Goal: Task Accomplishment & Management: Use online tool/utility

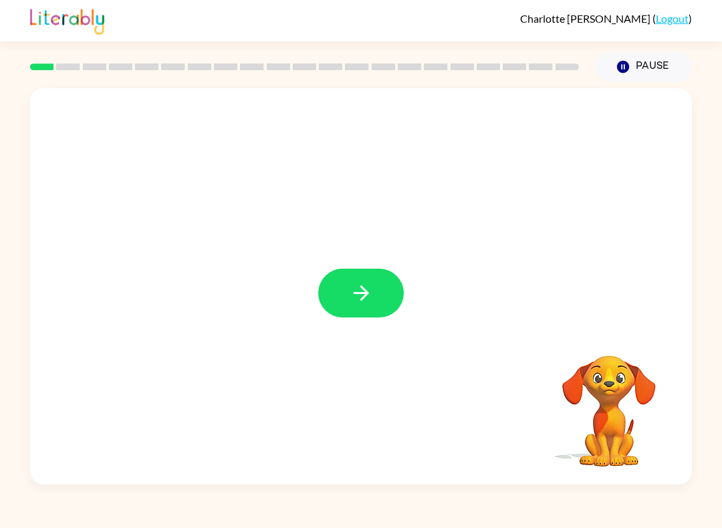
click at [357, 299] on icon "button" at bounding box center [360, 292] width 23 height 23
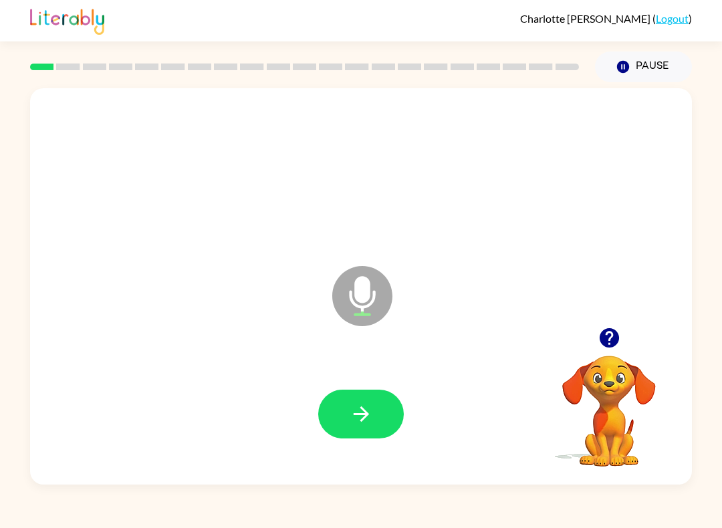
click at [381, 414] on button "button" at bounding box center [361, 414] width 86 height 49
click at [377, 421] on button "button" at bounding box center [361, 414] width 86 height 49
click at [388, 414] on button "button" at bounding box center [361, 414] width 86 height 49
click at [378, 414] on button "button" at bounding box center [361, 414] width 86 height 49
click at [357, 410] on icon "button" at bounding box center [360, 413] width 23 height 23
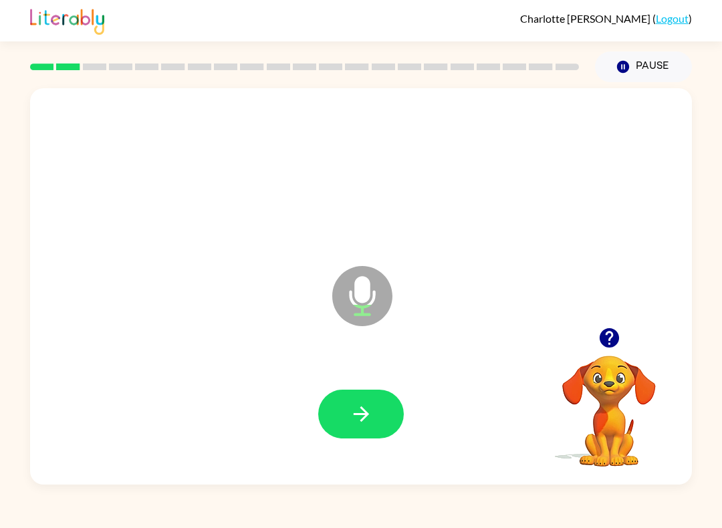
click at [377, 420] on button "button" at bounding box center [361, 414] width 86 height 49
click at [377, 392] on button "button" at bounding box center [361, 414] width 86 height 49
click at [383, 430] on button "button" at bounding box center [361, 414] width 86 height 49
click at [379, 411] on button "button" at bounding box center [361, 414] width 86 height 49
click at [355, 446] on div at bounding box center [360, 414] width 635 height 114
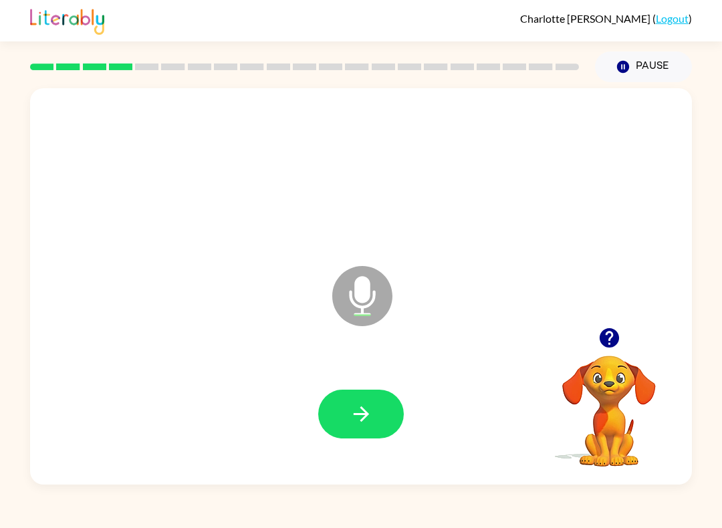
click at [388, 408] on button "button" at bounding box center [361, 414] width 86 height 49
click at [363, 420] on icon "button" at bounding box center [360, 413] width 15 height 15
click at [381, 422] on button "button" at bounding box center [361, 414] width 86 height 49
click at [380, 406] on button "button" at bounding box center [361, 414] width 86 height 49
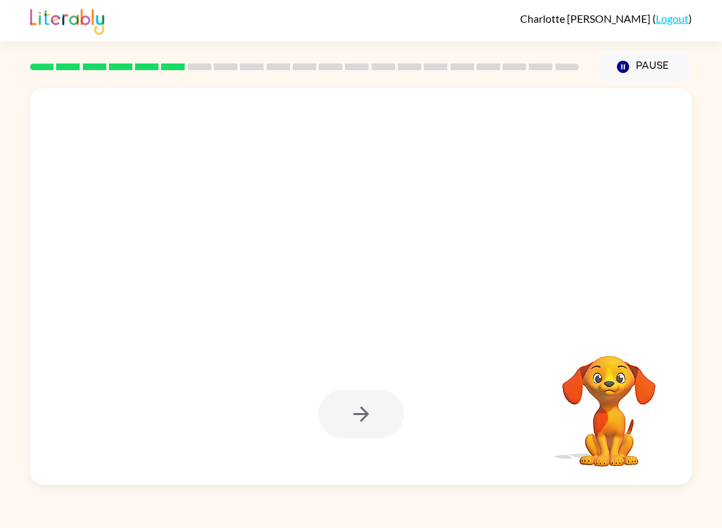
click at [720, 494] on div "[PERSON_NAME] ( Logout ) Pause Pause Your browser must support playing .mp4 fil…" at bounding box center [361, 264] width 722 height 528
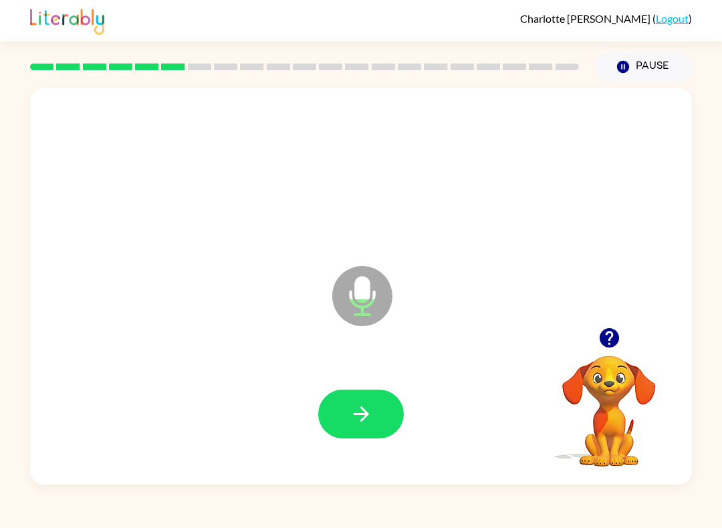
click at [383, 414] on button "button" at bounding box center [361, 414] width 86 height 49
click at [358, 400] on button "button" at bounding box center [361, 414] width 86 height 49
click at [359, 417] on icon "button" at bounding box center [360, 413] width 23 height 23
click at [373, 435] on button "button" at bounding box center [361, 414] width 86 height 49
click at [377, 398] on button "button" at bounding box center [361, 414] width 86 height 49
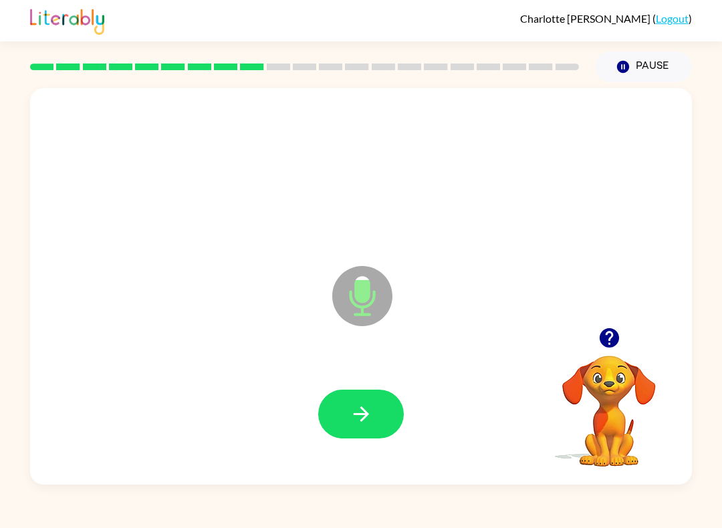
click at [371, 402] on button "button" at bounding box center [361, 414] width 86 height 49
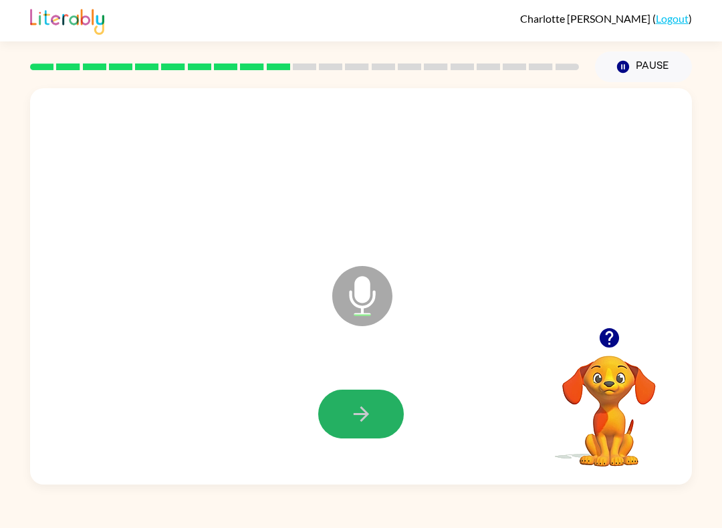
click at [350, 428] on button "button" at bounding box center [361, 414] width 86 height 49
click at [352, 388] on div at bounding box center [360, 414] width 635 height 114
click at [365, 402] on button "button" at bounding box center [361, 414] width 86 height 49
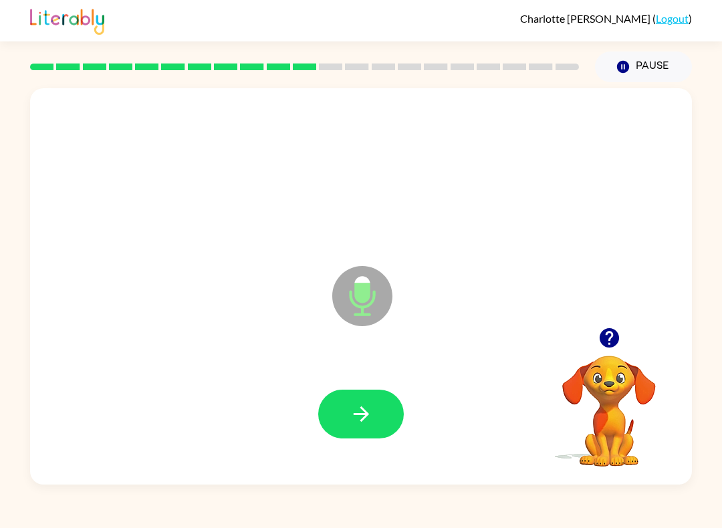
click at [377, 420] on button "button" at bounding box center [361, 414] width 86 height 49
click at [374, 417] on button "button" at bounding box center [361, 414] width 86 height 49
click at [381, 406] on button "button" at bounding box center [361, 414] width 86 height 49
click at [371, 416] on icon "button" at bounding box center [360, 413] width 23 height 23
click at [379, 413] on button "button" at bounding box center [361, 414] width 86 height 49
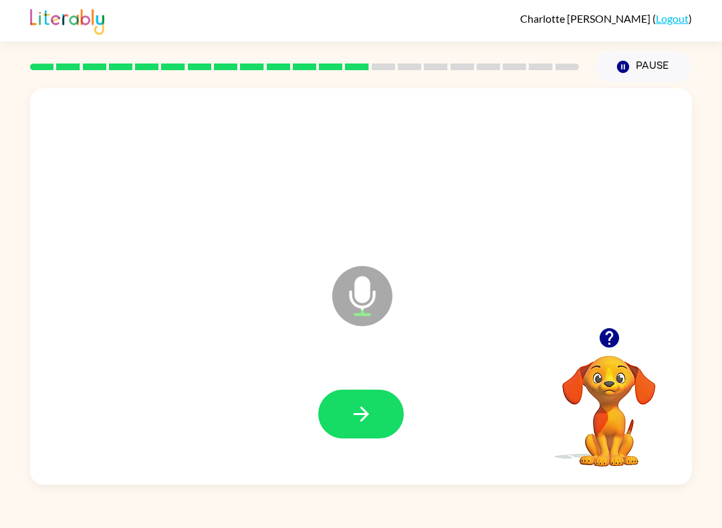
click at [385, 414] on button "button" at bounding box center [361, 414] width 86 height 49
click at [392, 406] on button "button" at bounding box center [361, 414] width 86 height 49
click at [370, 428] on button "button" at bounding box center [361, 414] width 86 height 49
click at [360, 408] on icon "button" at bounding box center [360, 413] width 15 height 15
click at [375, 420] on button "button" at bounding box center [361, 414] width 86 height 49
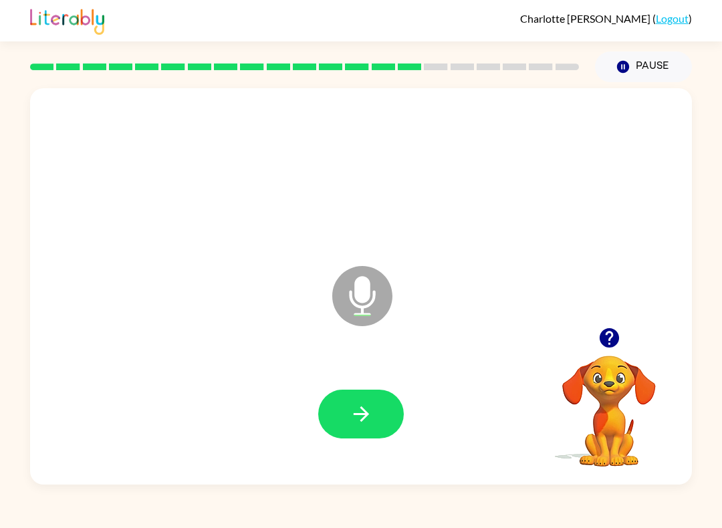
click at [375, 422] on button "button" at bounding box center [361, 414] width 86 height 49
click at [379, 428] on button "button" at bounding box center [361, 414] width 86 height 49
click at [360, 428] on button "button" at bounding box center [361, 414] width 86 height 49
click at [386, 402] on button "button" at bounding box center [361, 414] width 86 height 49
click at [381, 414] on button "button" at bounding box center [361, 414] width 86 height 49
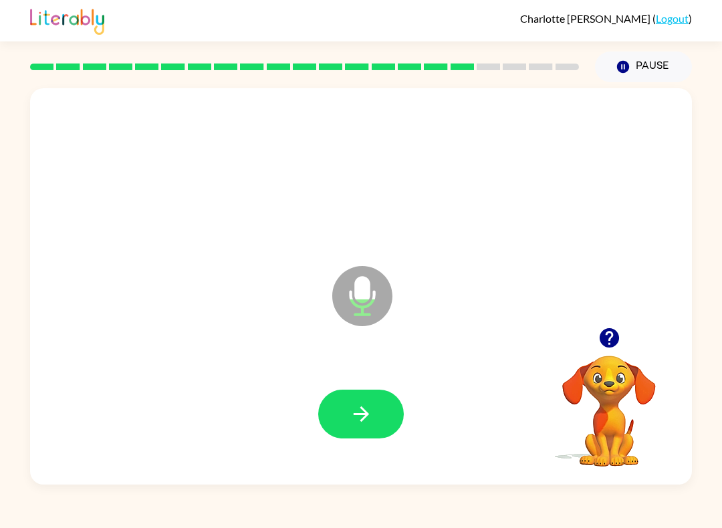
click at [379, 400] on button "button" at bounding box center [361, 414] width 86 height 49
click at [387, 404] on button "button" at bounding box center [361, 414] width 86 height 49
click at [388, 401] on button "button" at bounding box center [361, 414] width 86 height 49
click at [377, 413] on button "button" at bounding box center [361, 414] width 86 height 49
click at [373, 420] on button "button" at bounding box center [361, 414] width 86 height 49
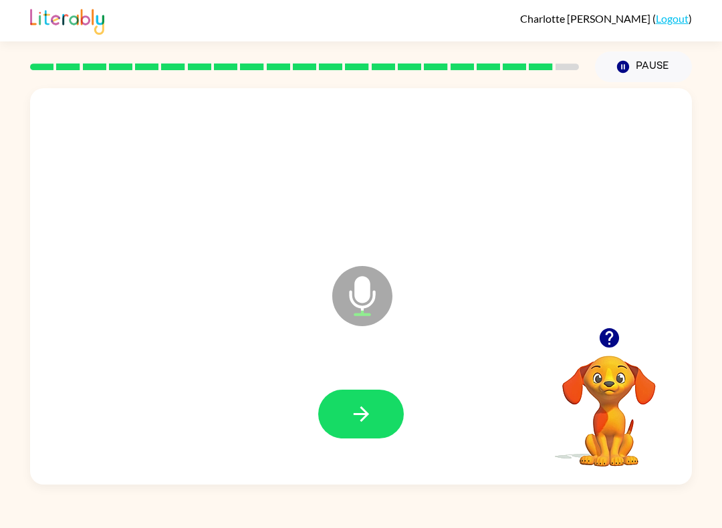
click at [383, 402] on button "button" at bounding box center [361, 414] width 86 height 49
click at [367, 428] on button "button" at bounding box center [361, 414] width 86 height 49
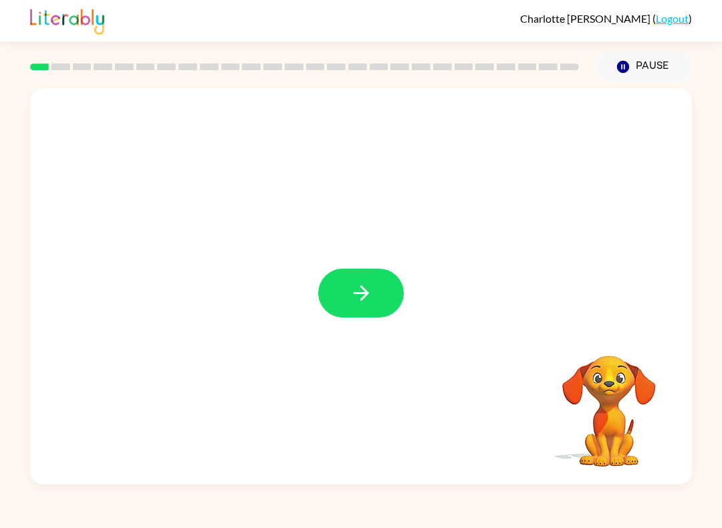
click at [375, 289] on button "button" at bounding box center [361, 293] width 86 height 49
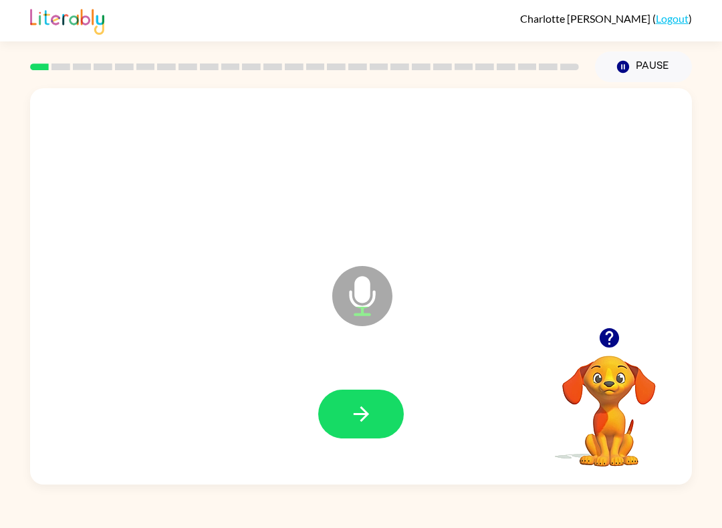
click at [370, 397] on button "button" at bounding box center [361, 414] width 86 height 49
click at [384, 404] on button "button" at bounding box center [361, 414] width 86 height 49
click at [363, 410] on icon "button" at bounding box center [360, 413] width 15 height 15
click at [368, 411] on icon "button" at bounding box center [360, 413] width 23 height 23
click at [396, 411] on button "button" at bounding box center [361, 414] width 86 height 49
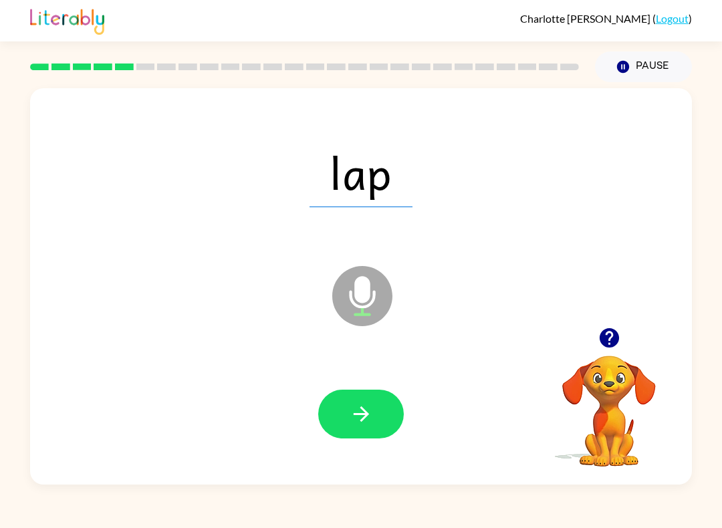
click at [389, 409] on button "button" at bounding box center [361, 414] width 86 height 49
click at [386, 406] on button "button" at bounding box center [361, 414] width 86 height 49
click at [376, 383] on div at bounding box center [360, 414] width 635 height 114
click at [388, 418] on button "button" at bounding box center [361, 414] width 86 height 49
click at [382, 428] on button "button" at bounding box center [361, 414] width 86 height 49
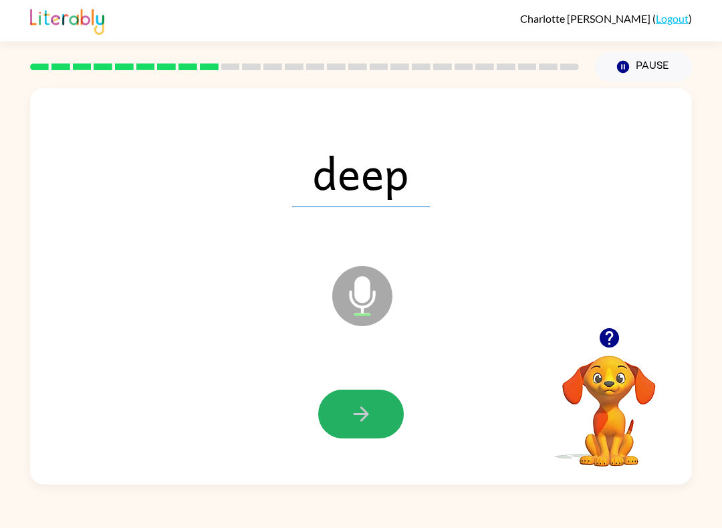
click at [376, 422] on button "button" at bounding box center [361, 414] width 86 height 49
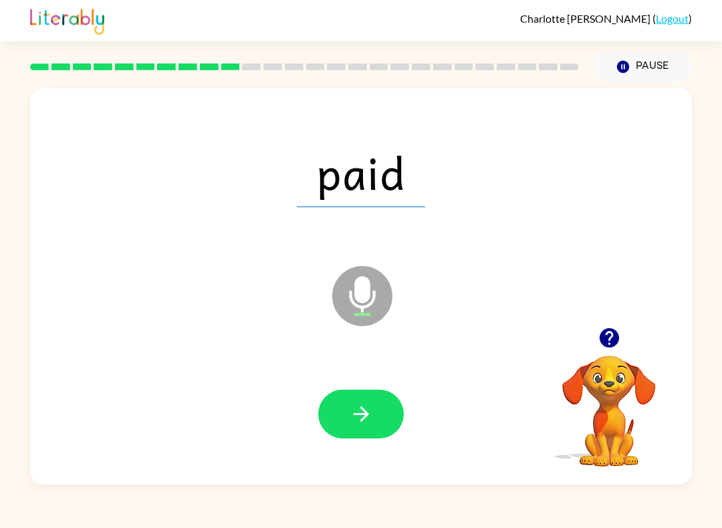
click at [368, 401] on button "button" at bounding box center [361, 414] width 86 height 49
click at [600, 323] on button "button" at bounding box center [609, 338] width 34 height 34
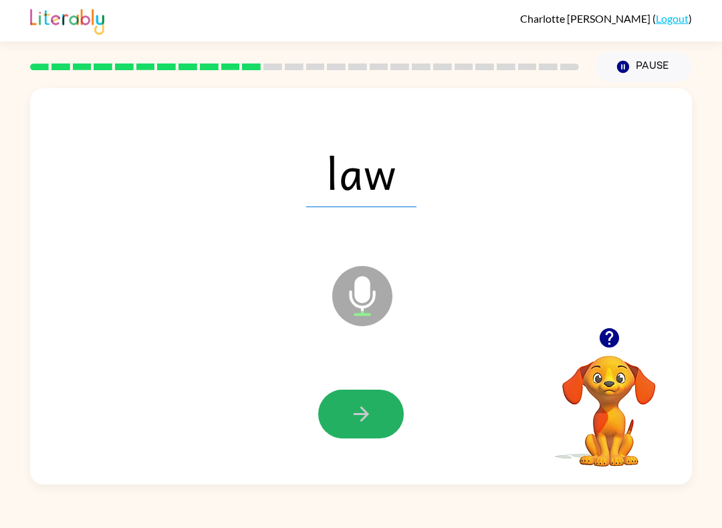
click at [377, 412] on button "button" at bounding box center [361, 414] width 86 height 49
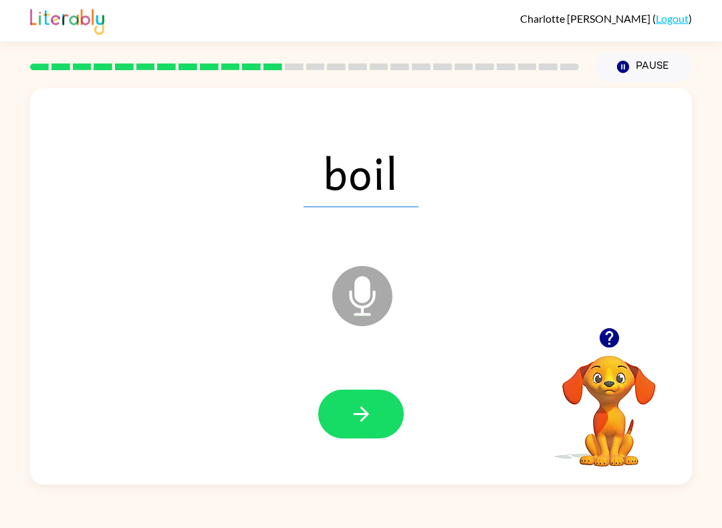
click at [367, 404] on icon "button" at bounding box center [360, 413] width 23 height 23
click at [388, 383] on div at bounding box center [360, 414] width 635 height 114
click at [371, 446] on div at bounding box center [360, 414] width 635 height 114
click at [392, 416] on button "button" at bounding box center [361, 414] width 86 height 49
click at [382, 416] on button "button" at bounding box center [361, 414] width 86 height 49
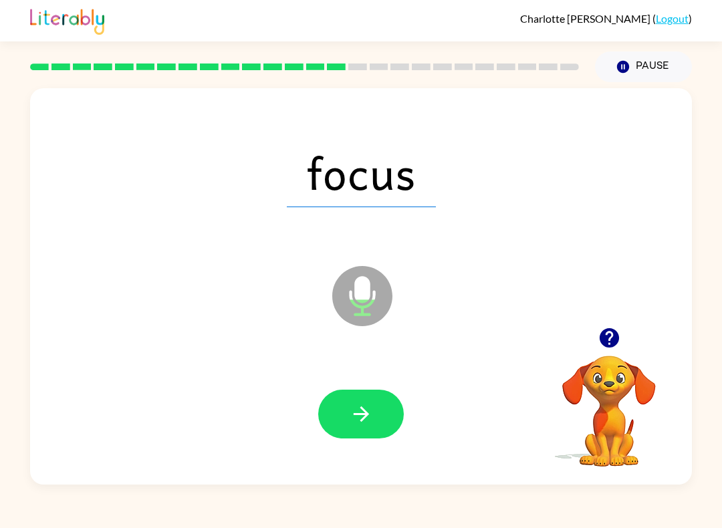
click at [373, 410] on button "button" at bounding box center [361, 414] width 86 height 49
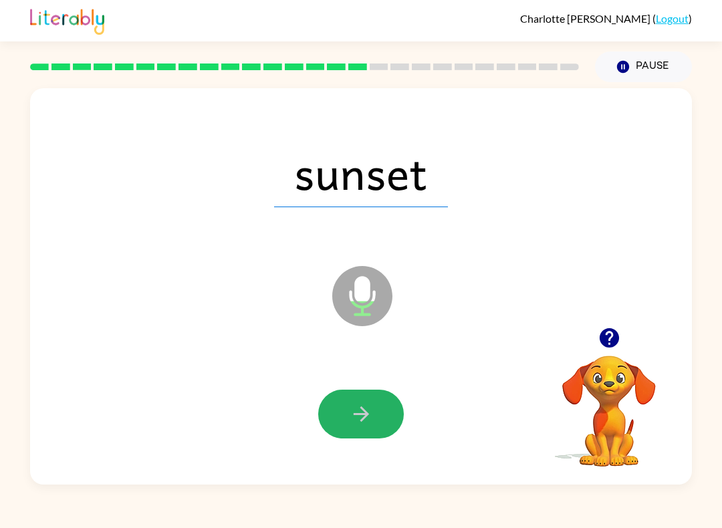
click at [385, 420] on button "button" at bounding box center [361, 414] width 86 height 49
click at [382, 426] on button "button" at bounding box center [361, 414] width 86 height 49
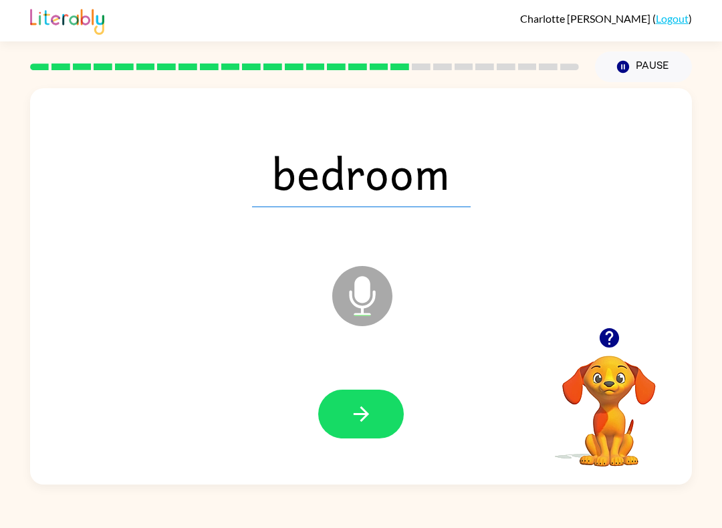
click at [387, 436] on button "button" at bounding box center [361, 414] width 86 height 49
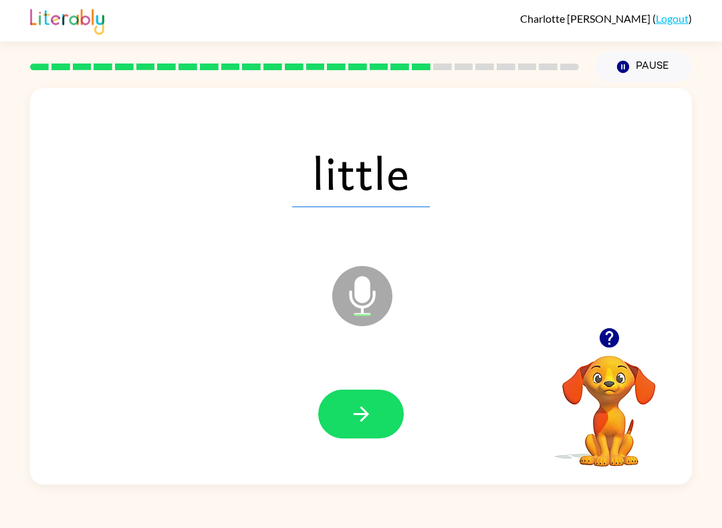
click at [402, 393] on div at bounding box center [361, 414] width 86 height 49
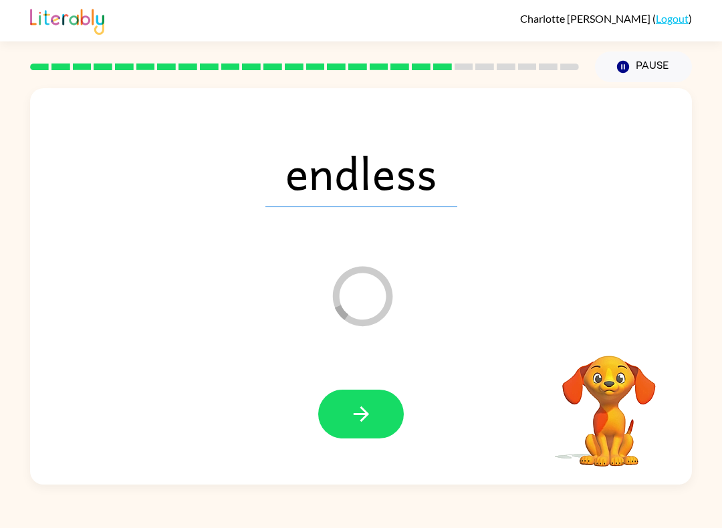
click at [373, 437] on button "button" at bounding box center [361, 414] width 86 height 49
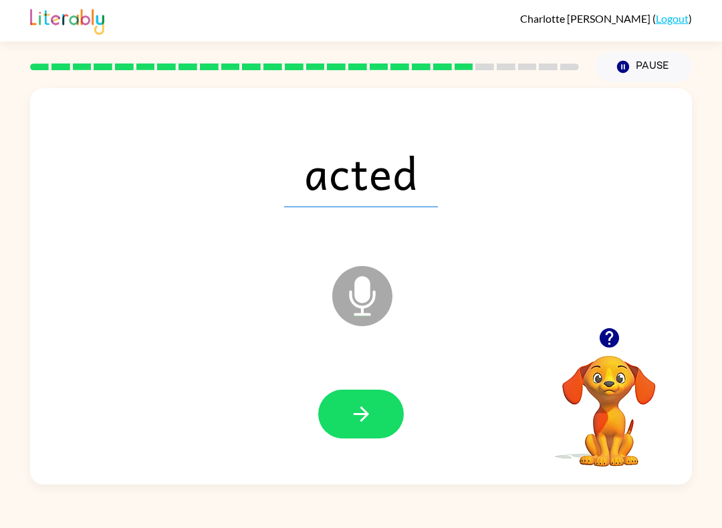
click at [369, 400] on button "button" at bounding box center [361, 414] width 86 height 49
click at [364, 431] on button "button" at bounding box center [361, 414] width 86 height 49
click at [386, 398] on button "button" at bounding box center [361, 414] width 86 height 49
click at [369, 406] on icon "button" at bounding box center [360, 413] width 23 height 23
click at [353, 414] on icon "button" at bounding box center [360, 413] width 23 height 23
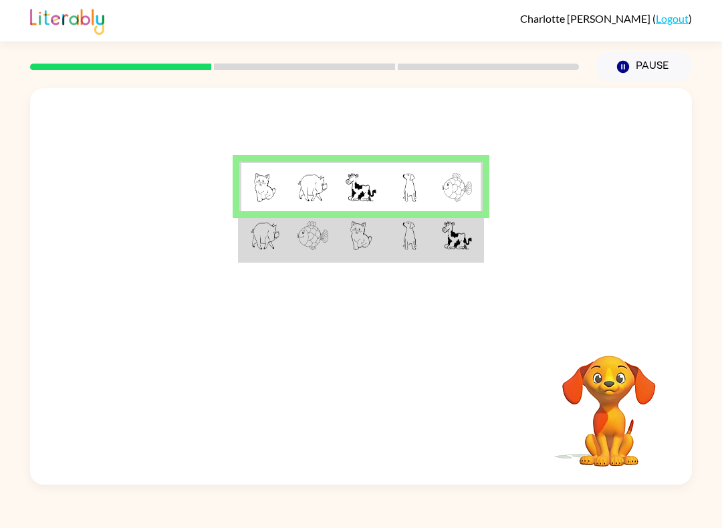
click at [469, 241] on img at bounding box center [457, 235] width 30 height 29
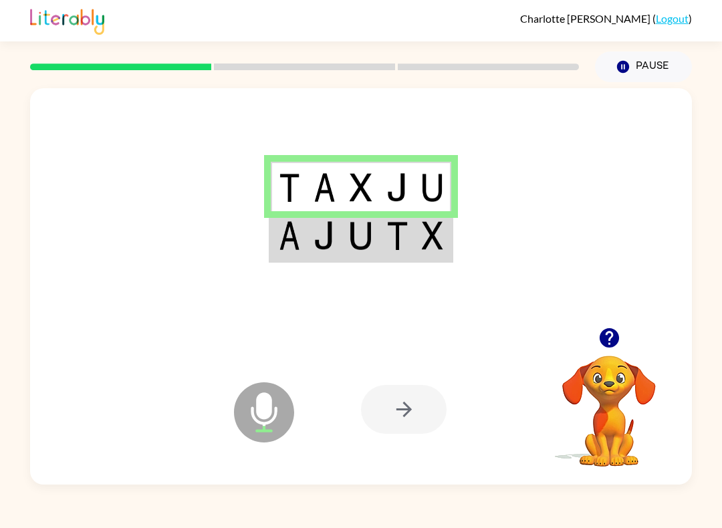
click at [411, 243] on td at bounding box center [397, 236] width 36 height 50
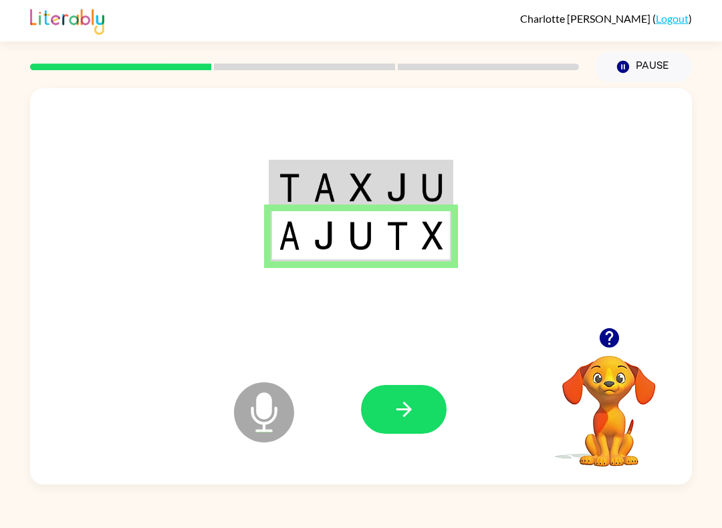
click at [417, 408] on button "button" at bounding box center [404, 409] width 86 height 49
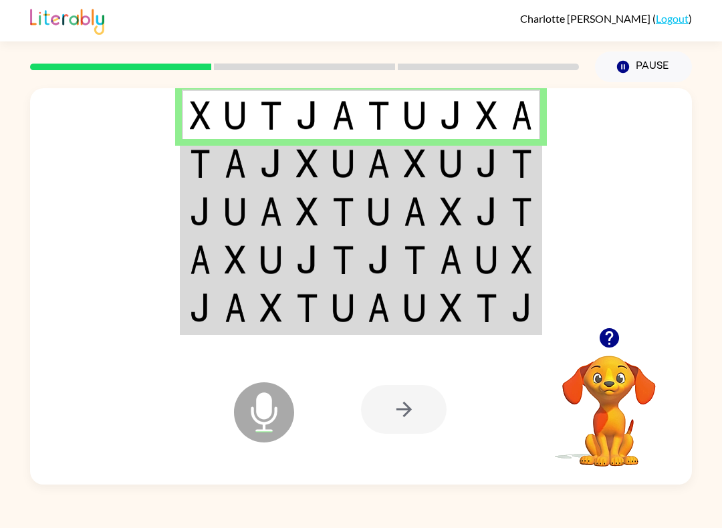
click at [370, 162] on img at bounding box center [378, 163] width 22 height 29
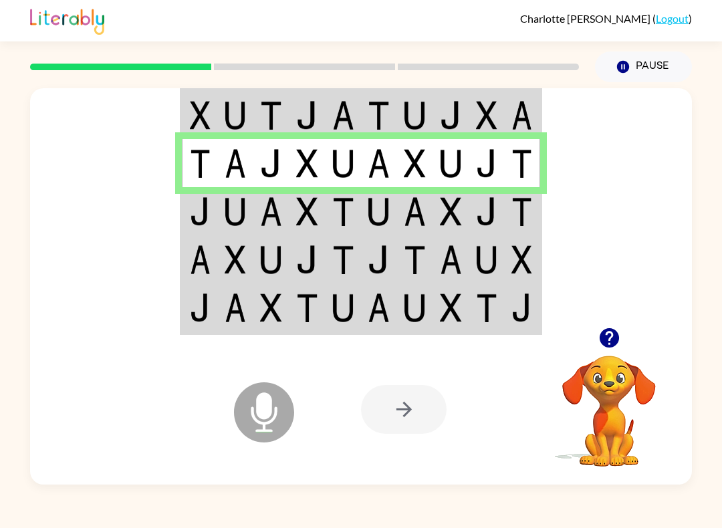
click at [394, 215] on td at bounding box center [379, 211] width 36 height 48
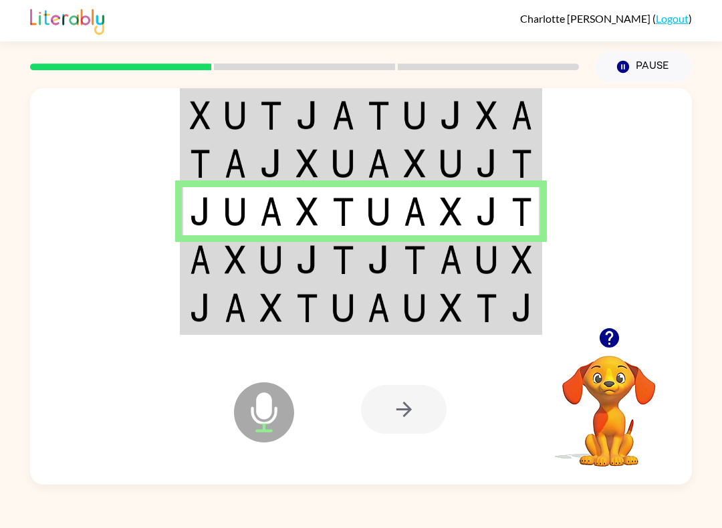
click at [297, 239] on td at bounding box center [307, 259] width 36 height 48
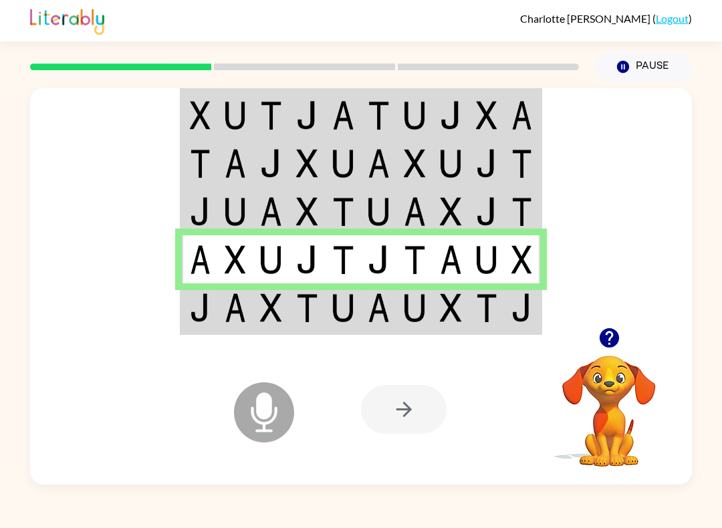
click at [420, 416] on div at bounding box center [404, 409] width 86 height 49
click at [416, 406] on div at bounding box center [404, 409] width 86 height 49
click at [288, 49] on div at bounding box center [304, 66] width 565 height 47
click at [305, 79] on div at bounding box center [304, 66] width 565 height 47
click at [418, 315] on img at bounding box center [415, 307] width 22 height 29
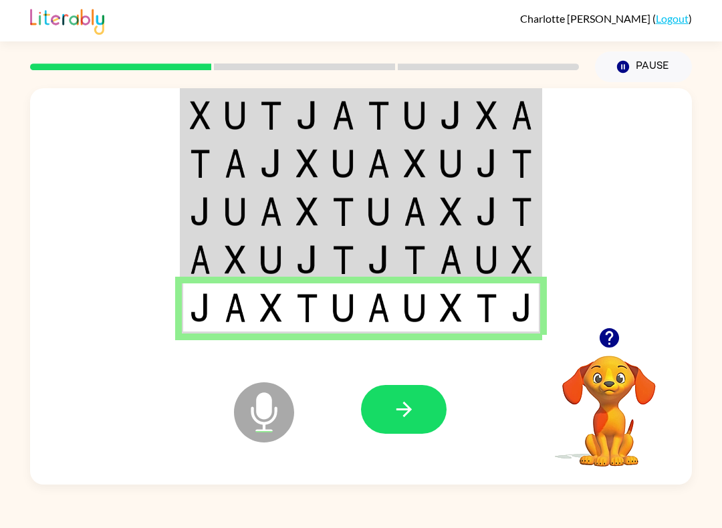
click at [412, 395] on button "button" at bounding box center [404, 409] width 86 height 49
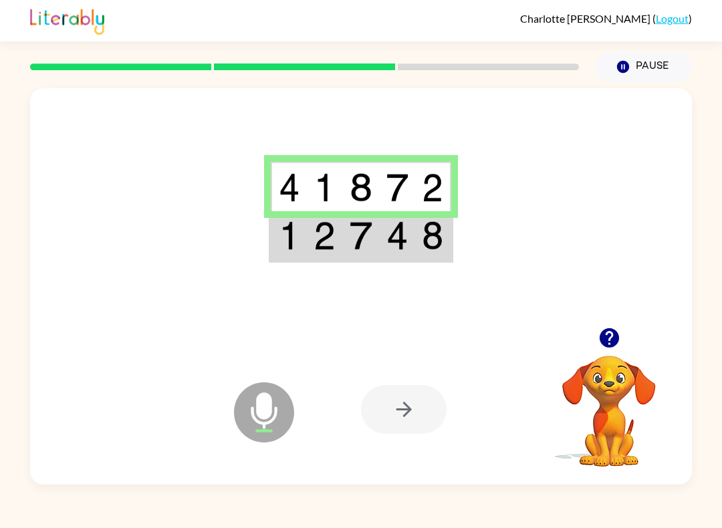
click at [386, 241] on img at bounding box center [397, 235] width 22 height 29
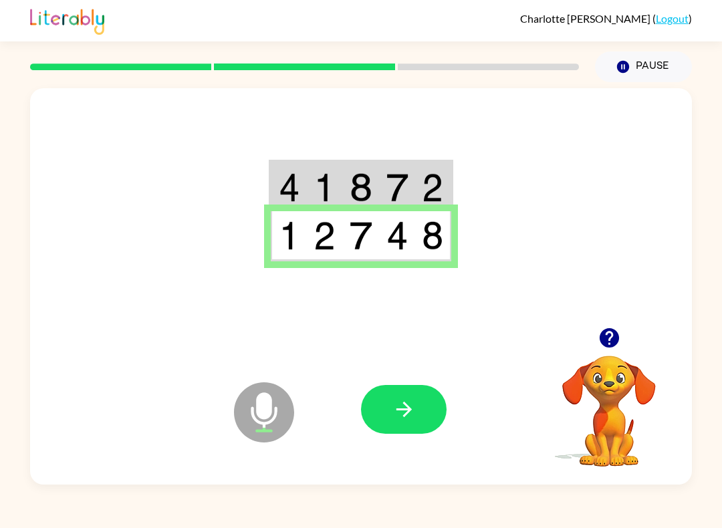
click at [427, 411] on button "button" at bounding box center [404, 409] width 86 height 49
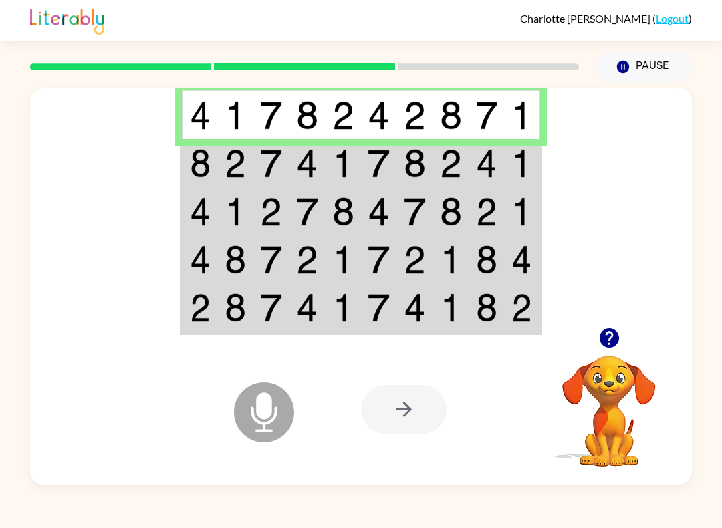
click at [404, 156] on img at bounding box center [415, 163] width 22 height 29
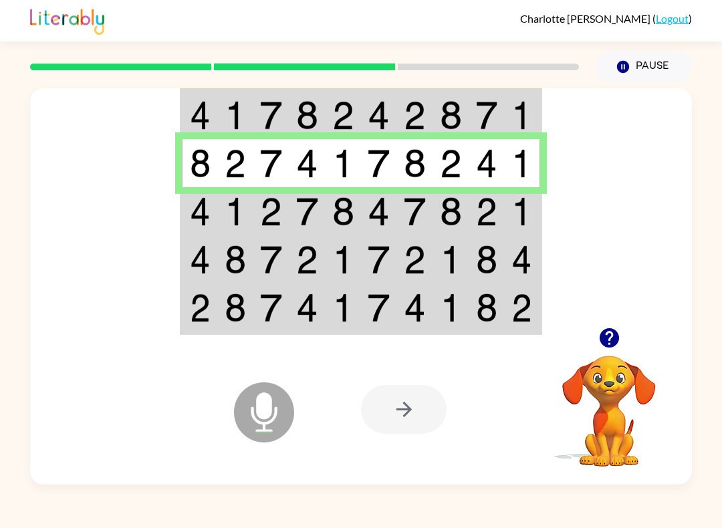
click at [402, 418] on div at bounding box center [404, 409] width 86 height 49
click at [438, 212] on td at bounding box center [450, 211] width 36 height 48
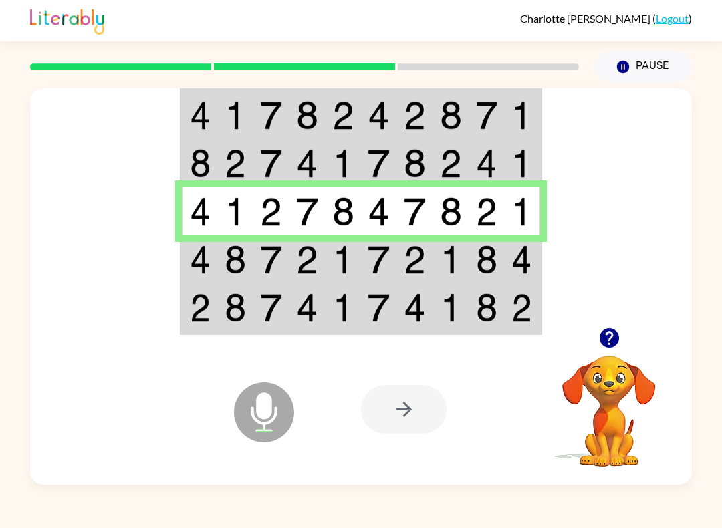
click at [416, 400] on div at bounding box center [404, 409] width 86 height 49
click at [407, 406] on div at bounding box center [404, 409] width 86 height 49
click at [434, 257] on td at bounding box center [450, 259] width 36 height 48
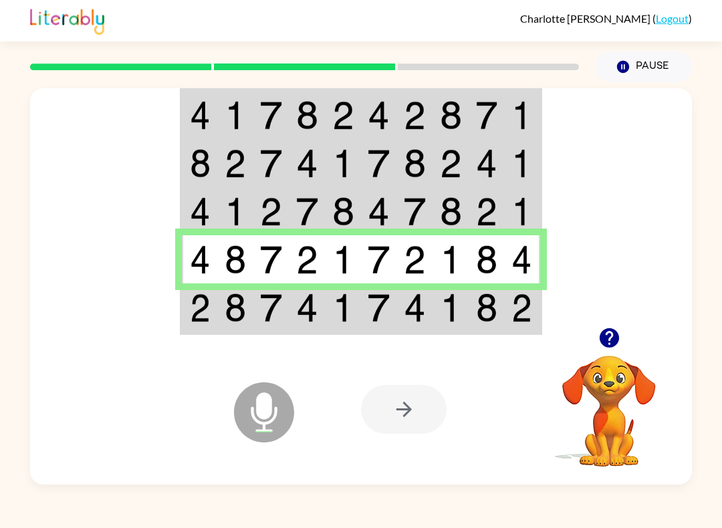
click at [434, 312] on td at bounding box center [450, 308] width 36 height 50
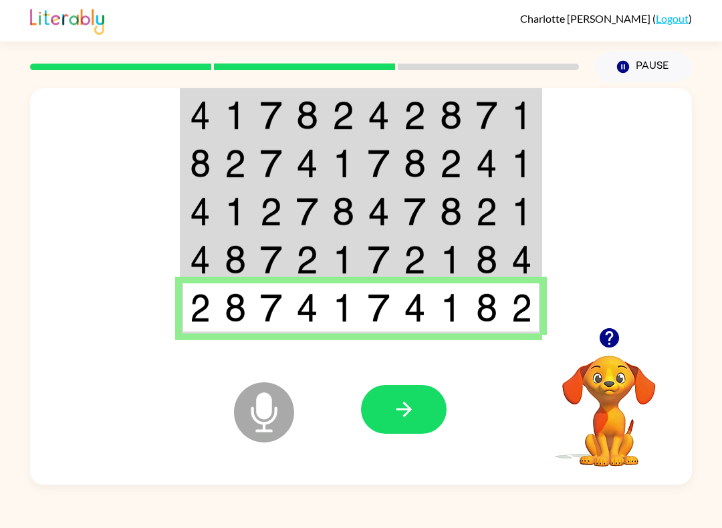
click at [416, 434] on button "button" at bounding box center [404, 409] width 86 height 49
